Goal: Transaction & Acquisition: Download file/media

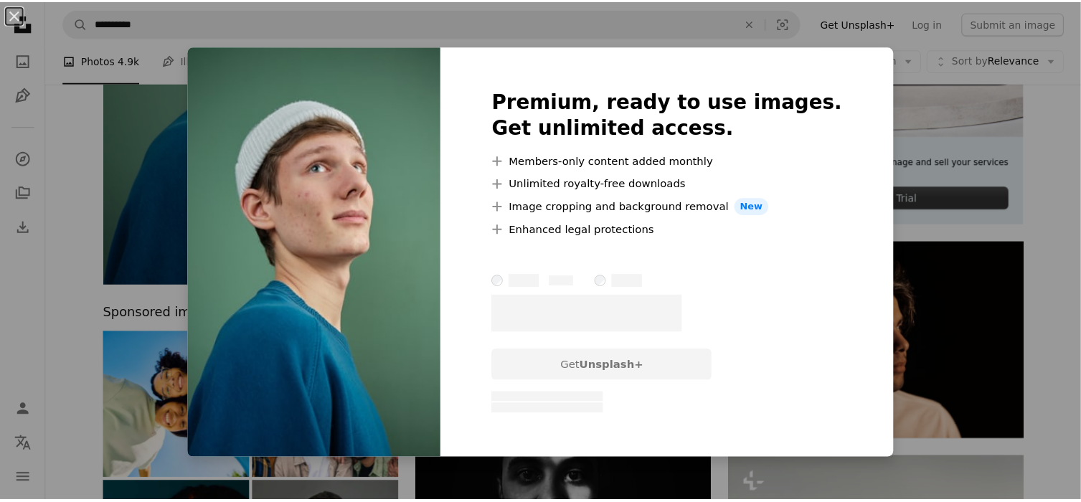
scroll to position [359, 0]
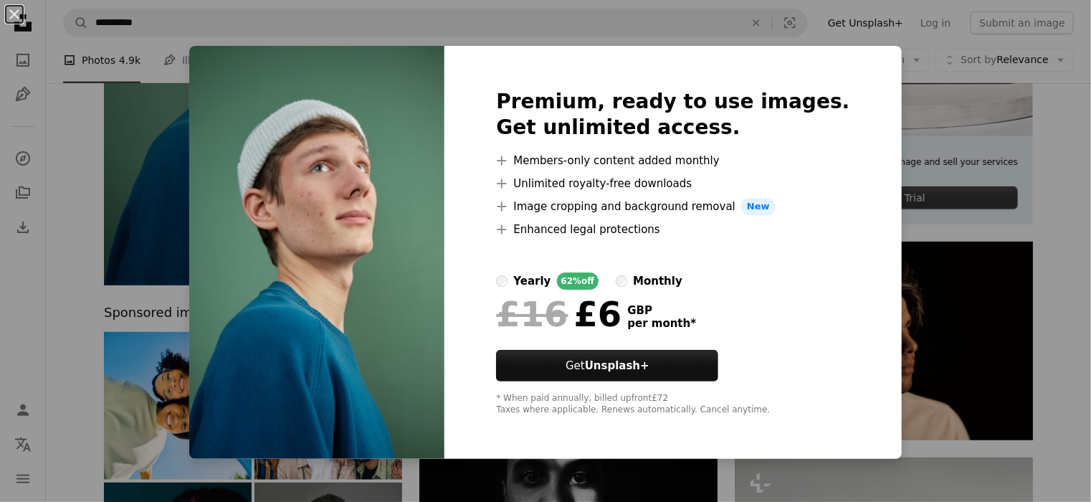
click at [901, 226] on div "An X shape Premium, ready to use images. Get unlimited access. A plus sign Memb…" at bounding box center [545, 251] width 1091 height 502
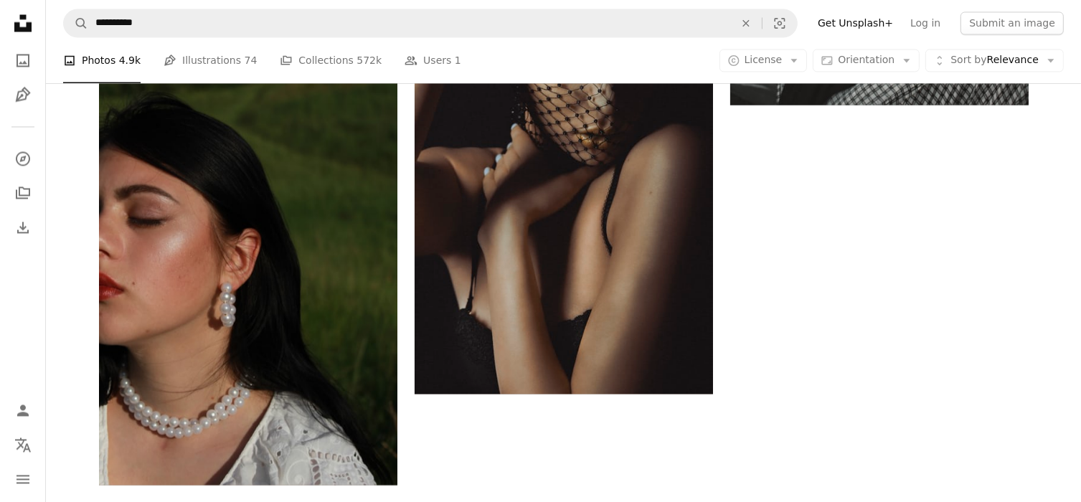
scroll to position [3083, 0]
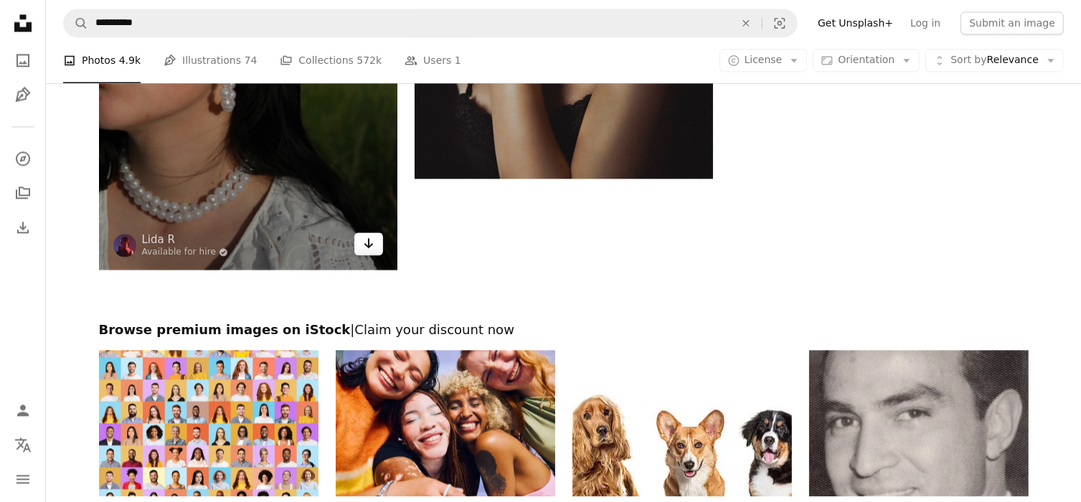
click at [369, 246] on icon "Download" at bounding box center [368, 243] width 9 height 10
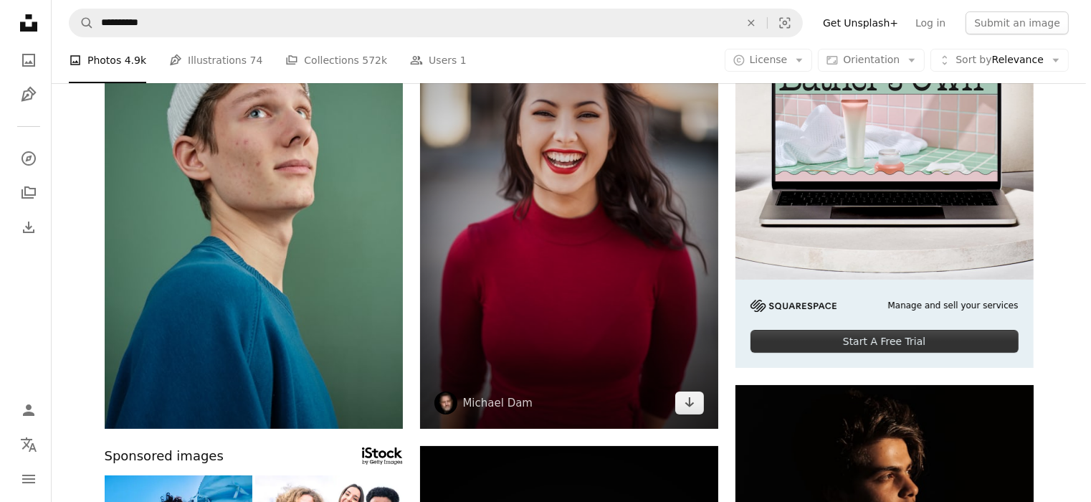
scroll to position [72, 0]
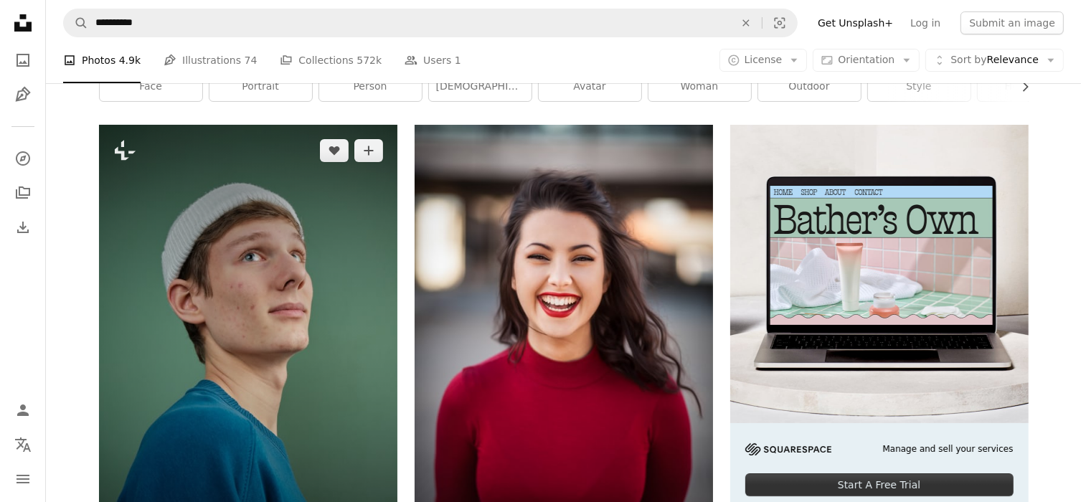
click at [272, 306] on img at bounding box center [248, 348] width 298 height 447
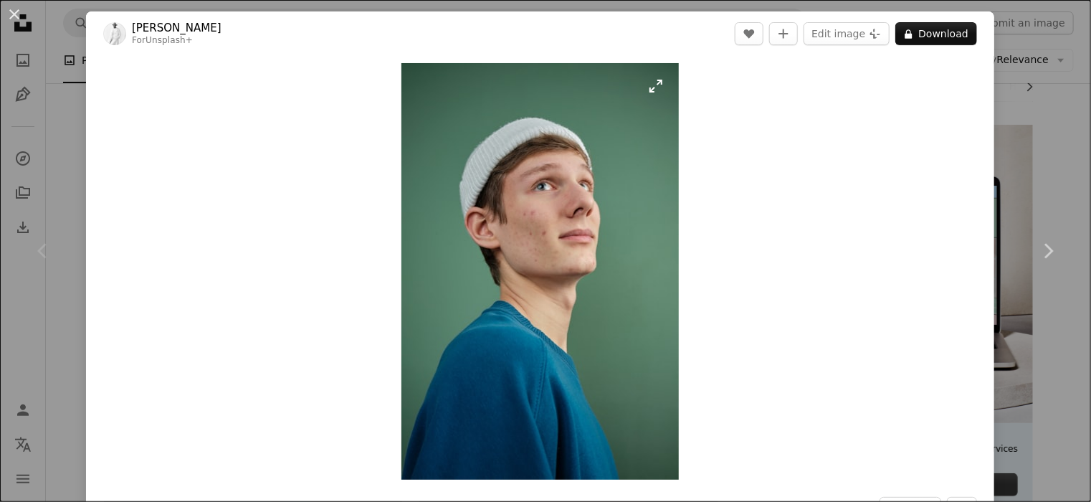
click at [649, 85] on img "Zoom in on this image" at bounding box center [540, 271] width 277 height 417
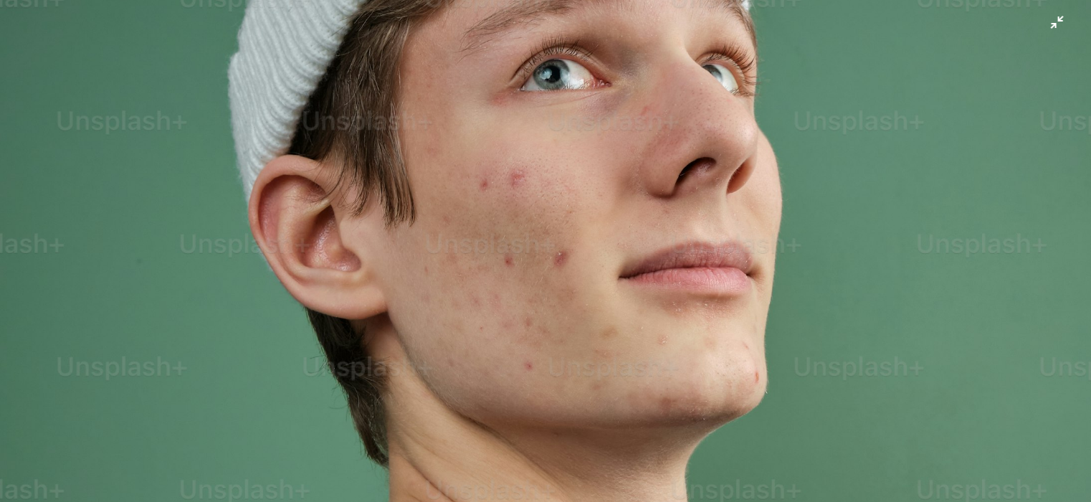
scroll to position [338, 0]
